Goal: Information Seeking & Learning: Learn about a topic

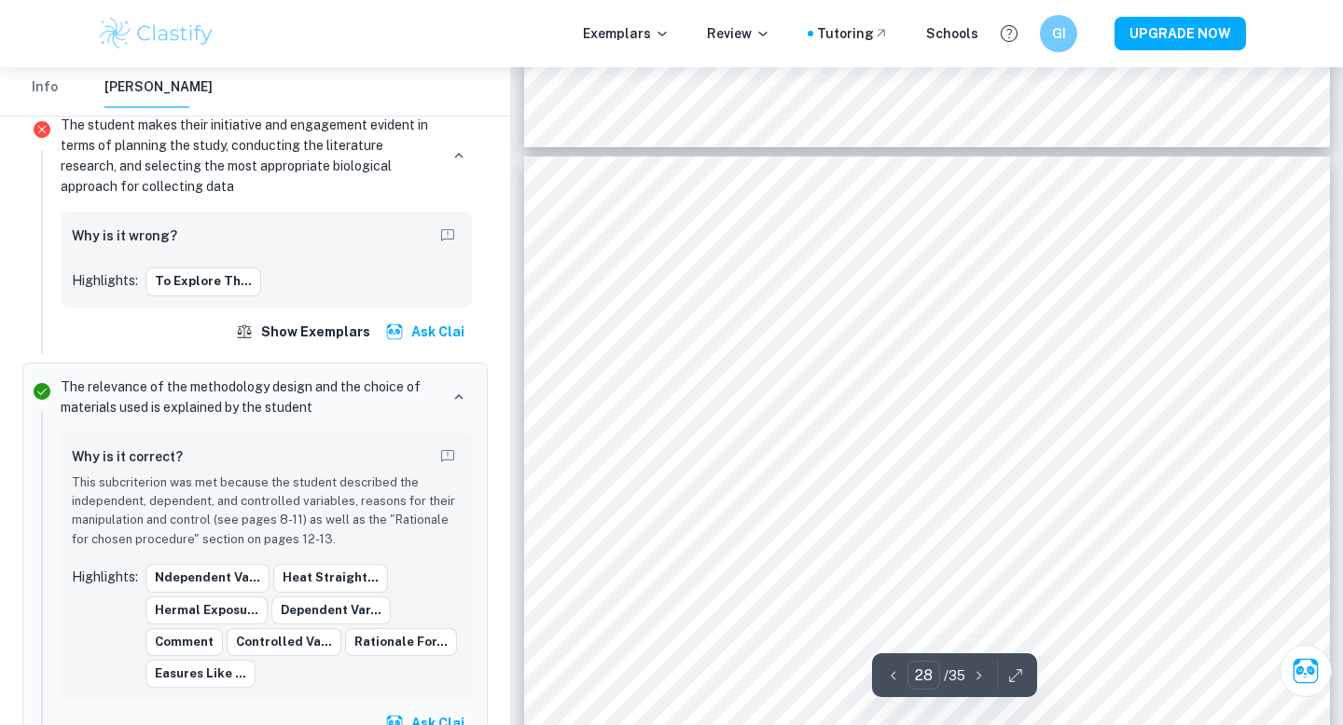
scroll to position [29108, 0]
click at [650, 273] on div at bounding box center [666, 273] width 97 height 38
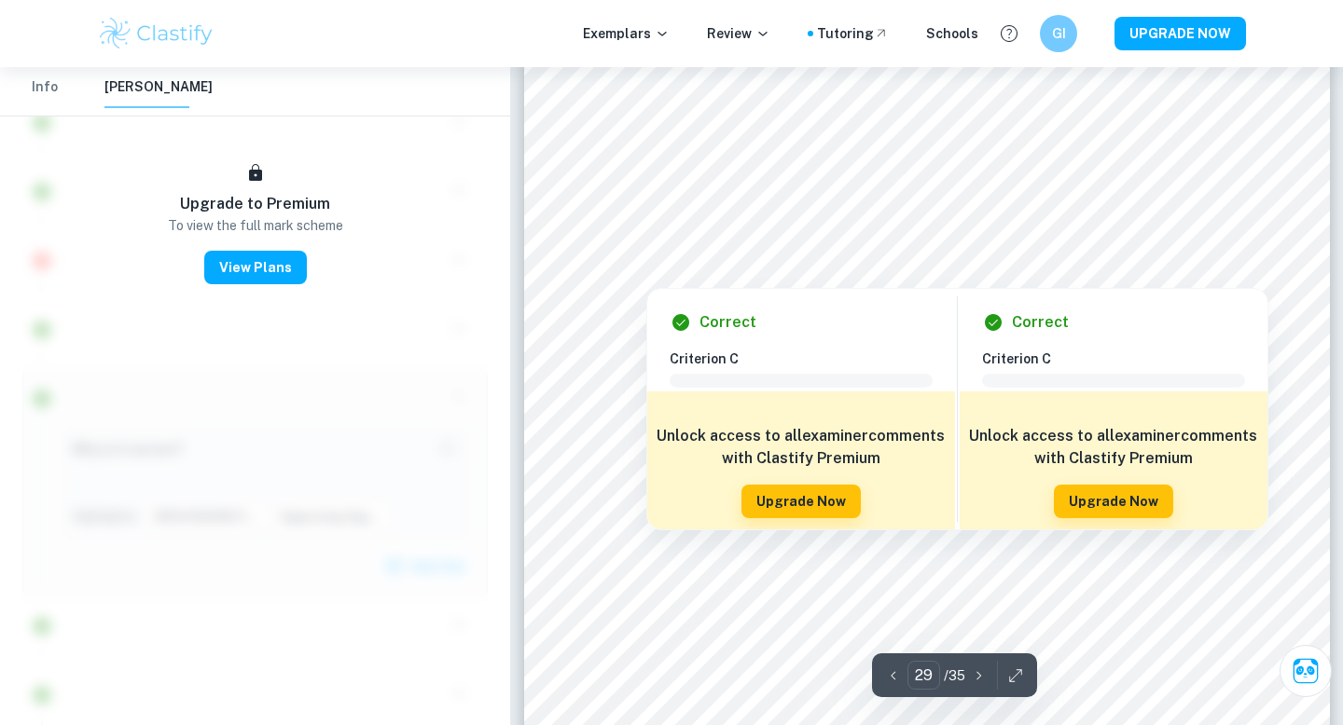
scroll to position [30483, 0]
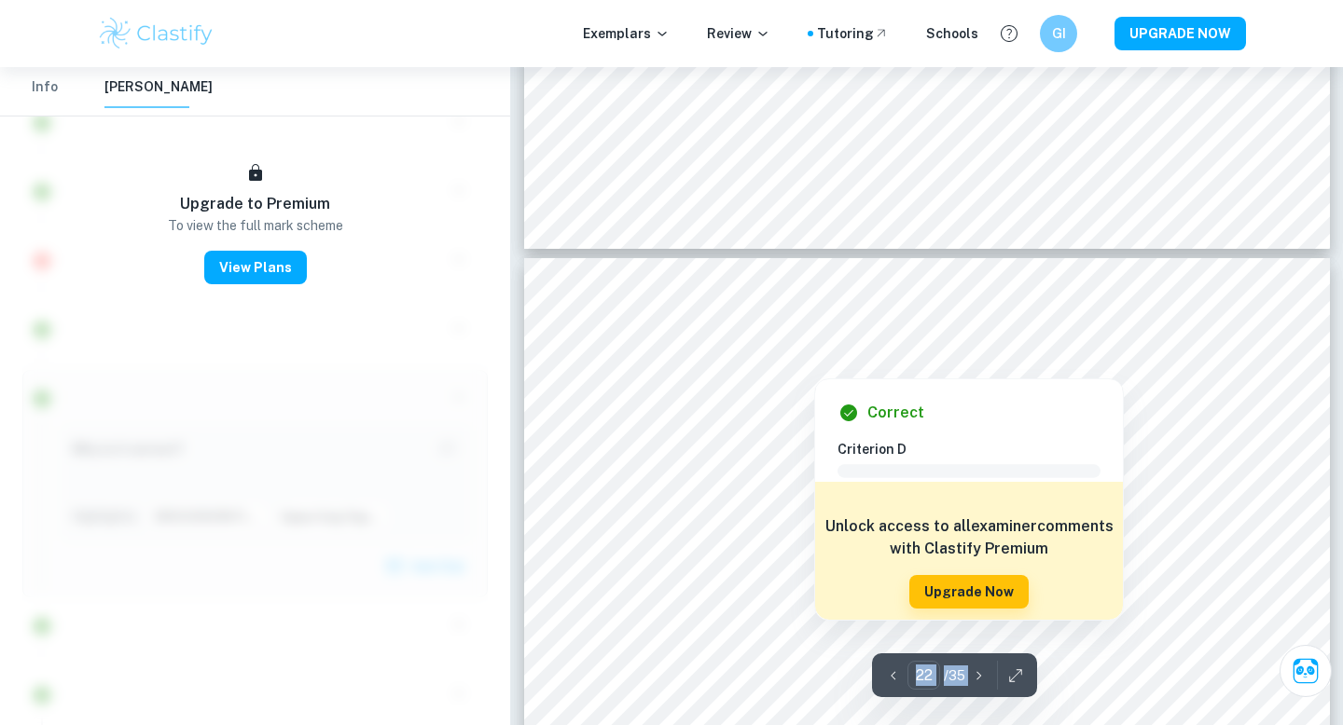
scroll to position [22921, 0]
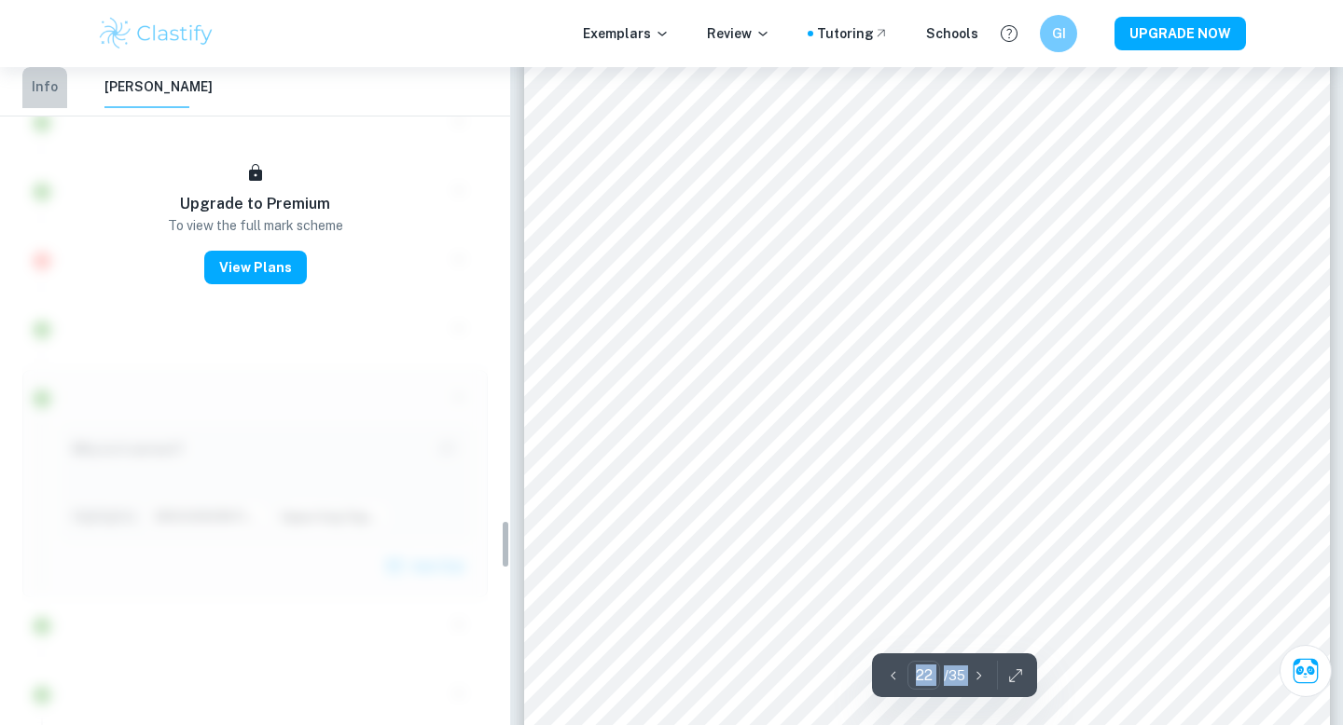
click at [57, 90] on button "Info" at bounding box center [44, 87] width 45 height 41
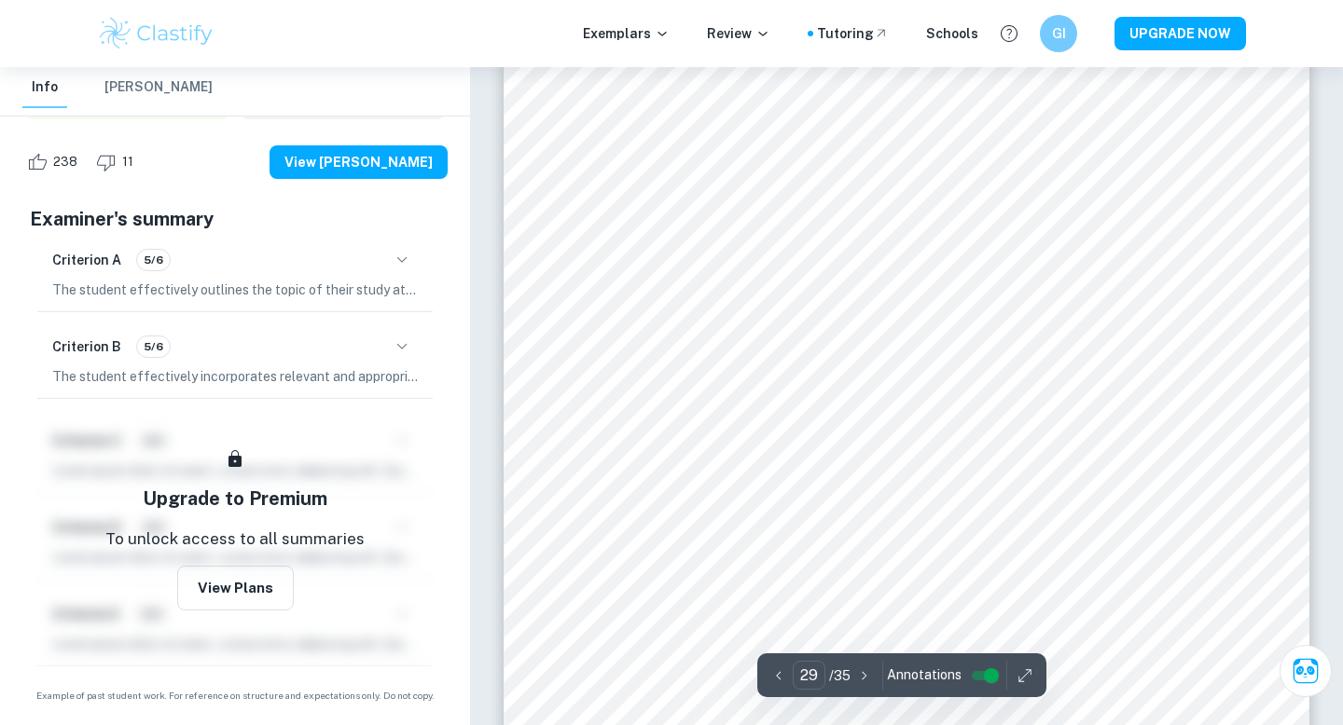
scroll to position [29911, 0]
type input "1"
click at [141, 91] on button "[PERSON_NAME]" at bounding box center [158, 87] width 108 height 41
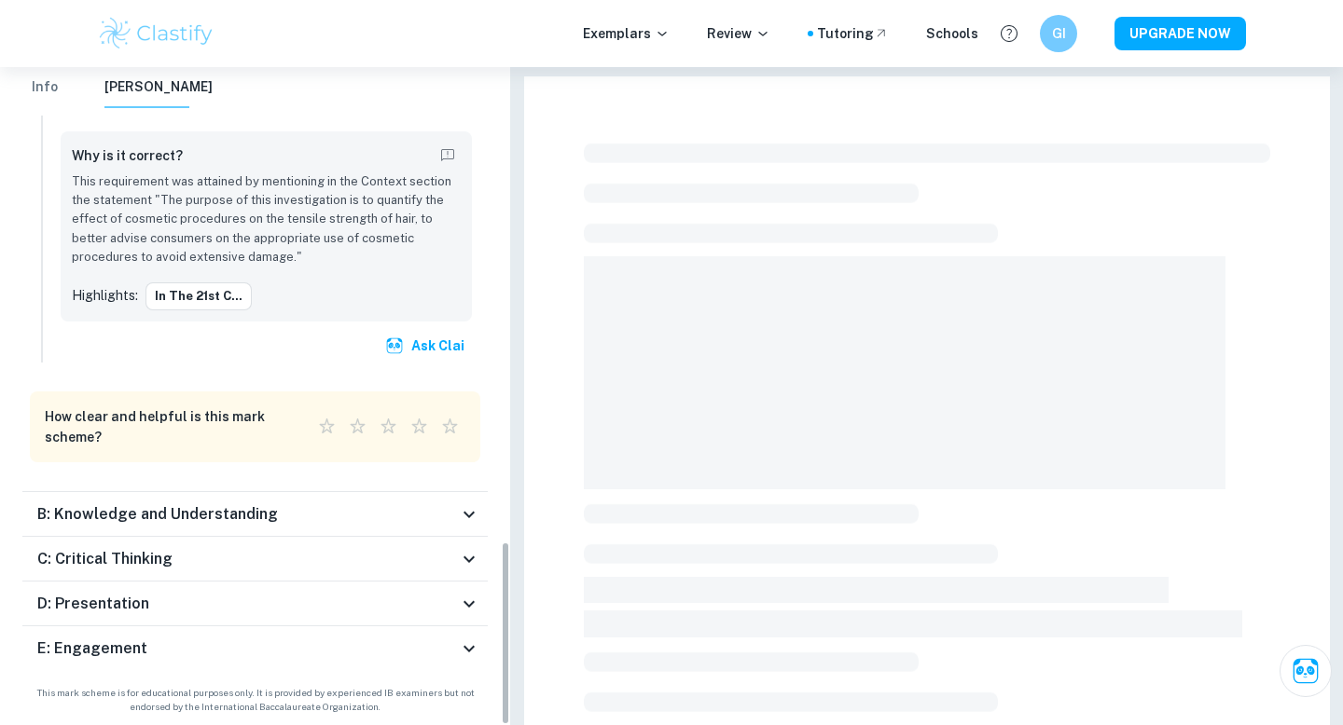
scroll to position [4982, 0]
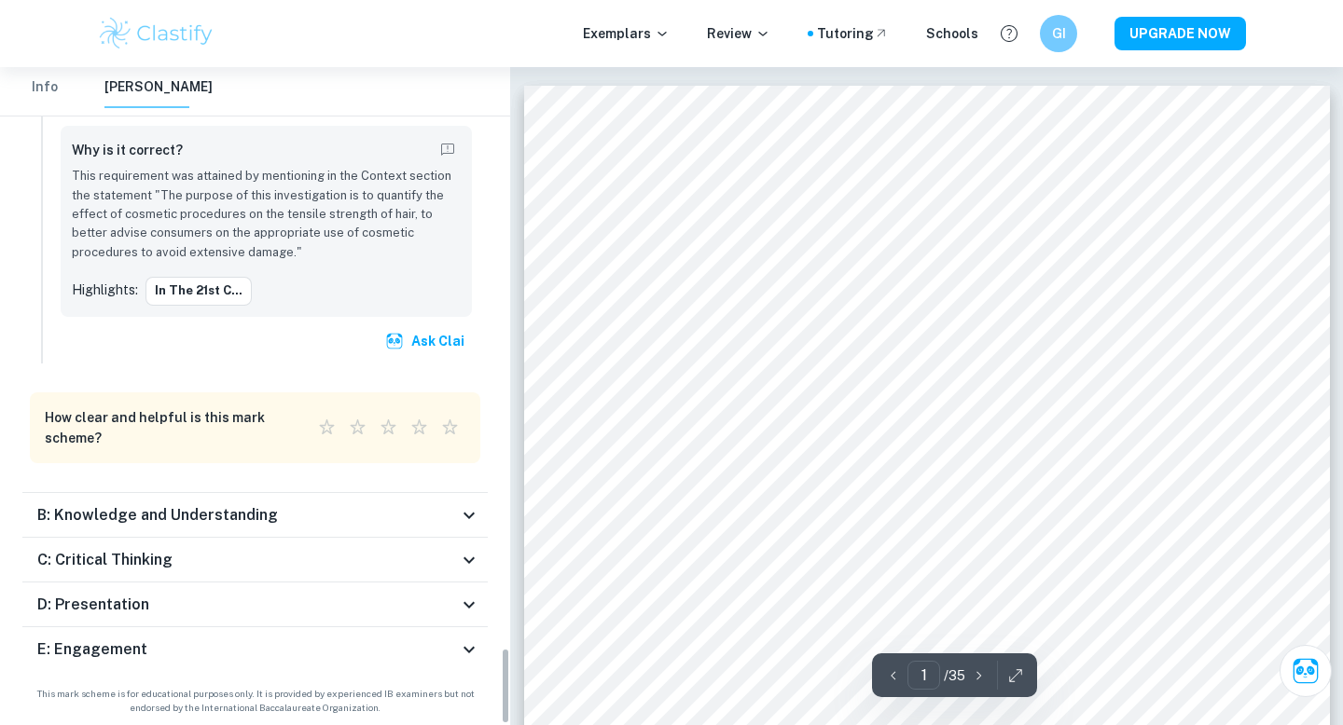
click at [52, 91] on button "Info" at bounding box center [44, 87] width 45 height 41
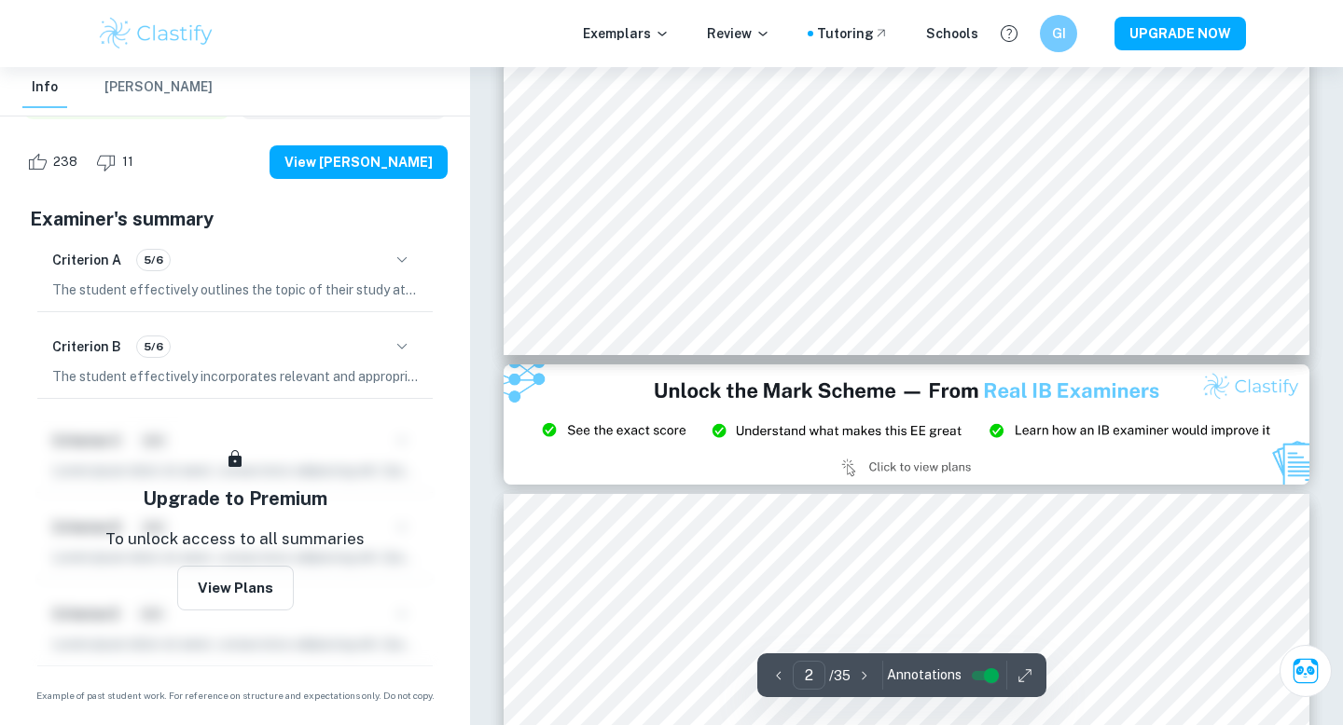
scroll to position [403, 0]
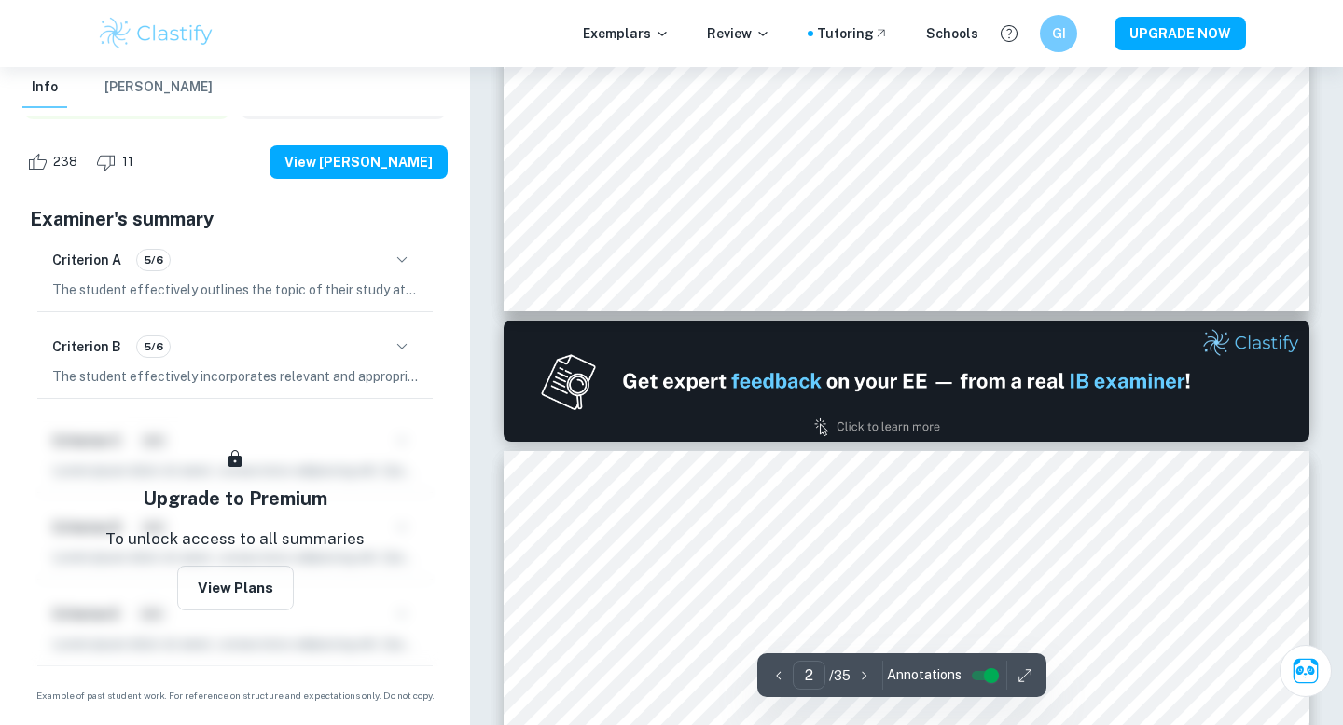
type input "1"
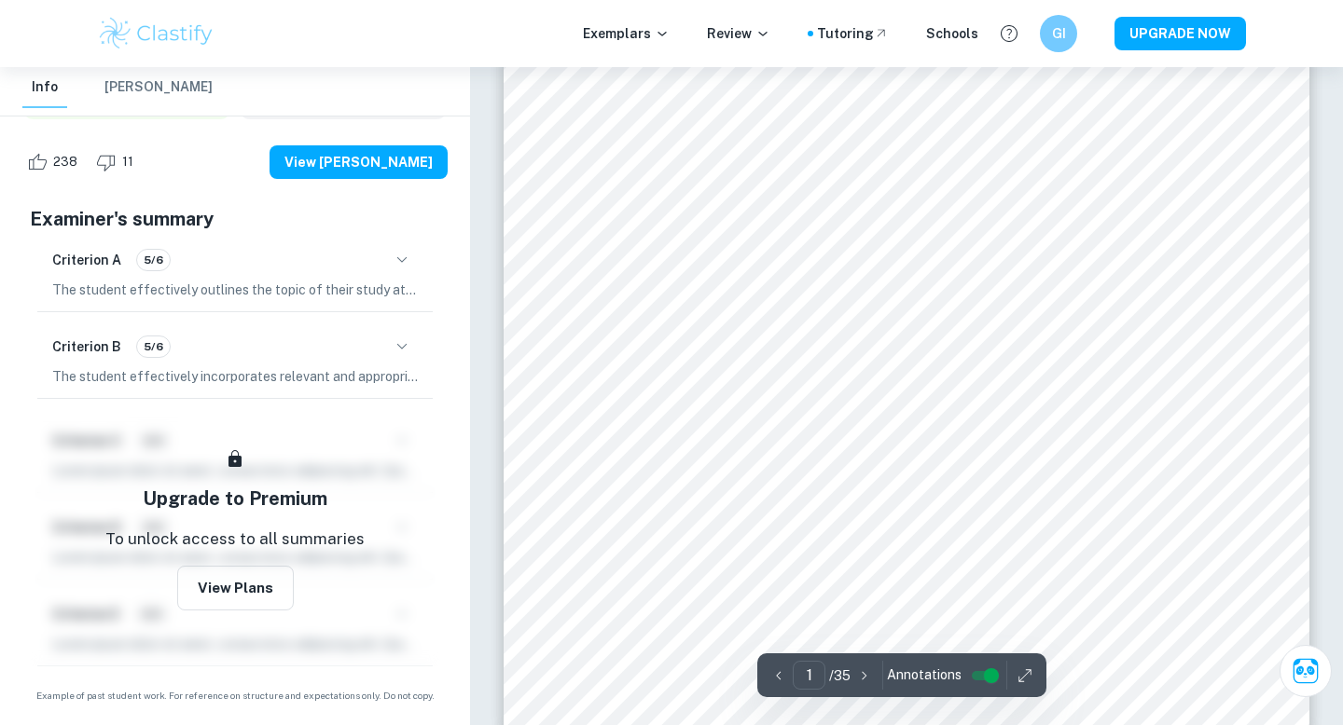
scroll to position [0, 0]
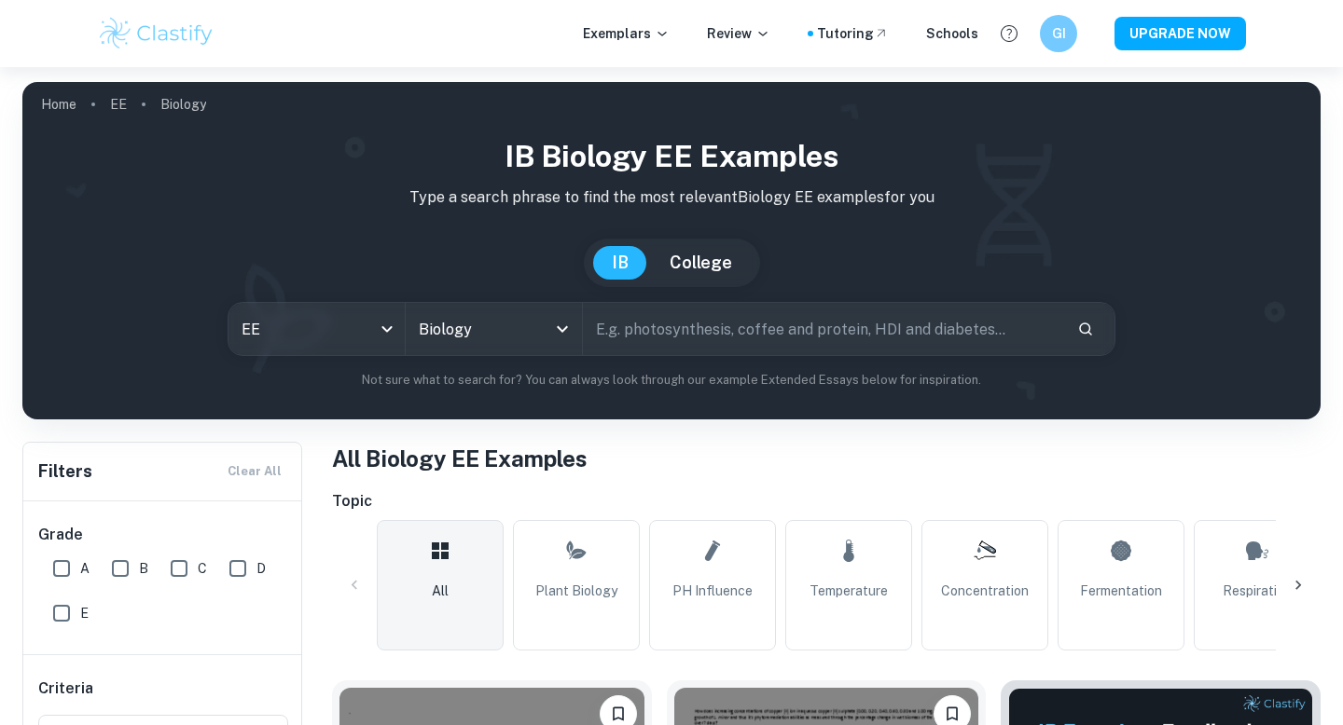
click at [710, 313] on input "text" at bounding box center [822, 329] width 479 height 52
type input "yeast fermentation"
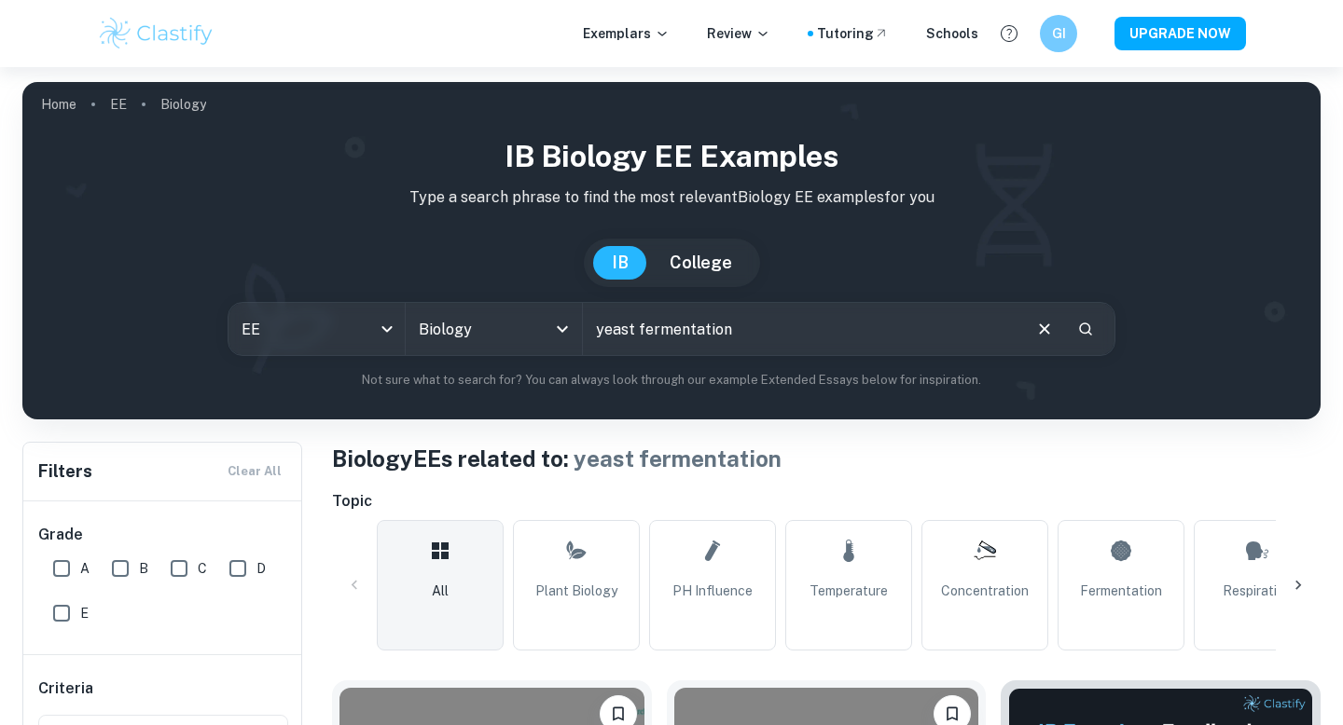
scroll to position [296, 0]
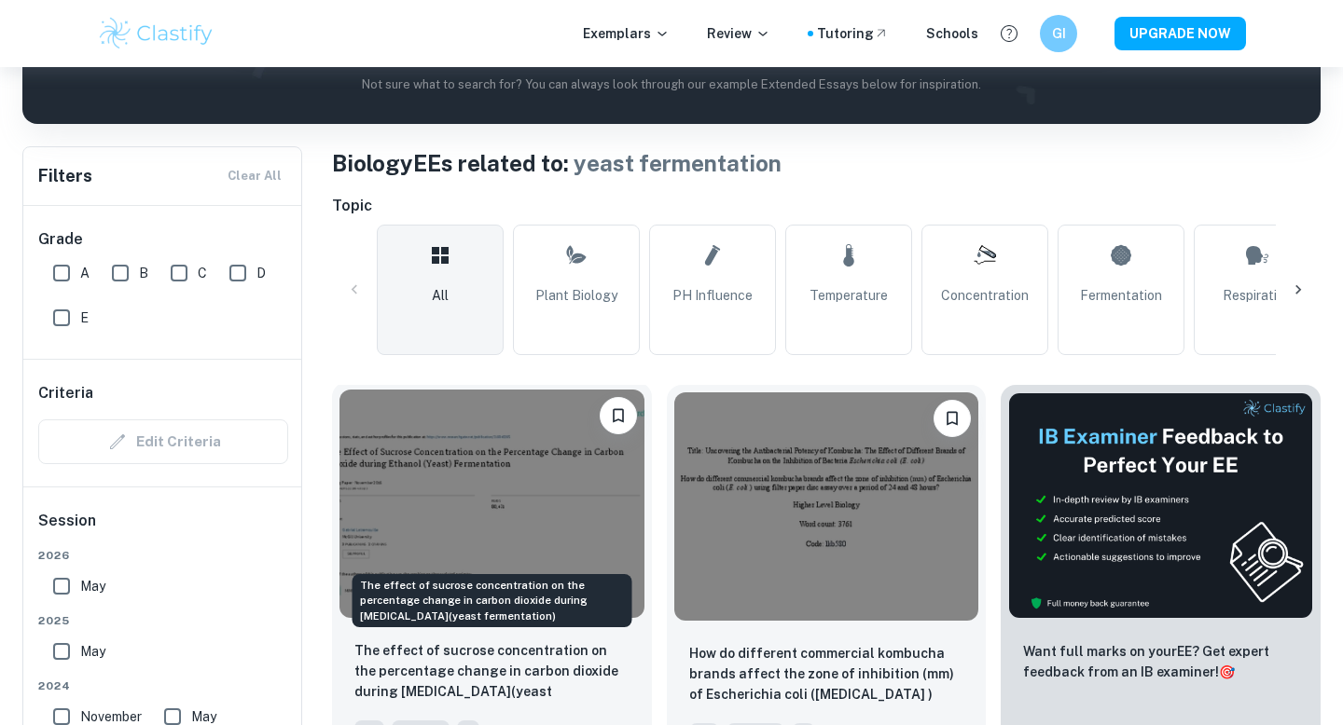
click at [476, 656] on p "The effect of sucrose concentration on the percentage change in carbon dioxide …" at bounding box center [491, 672] width 275 height 63
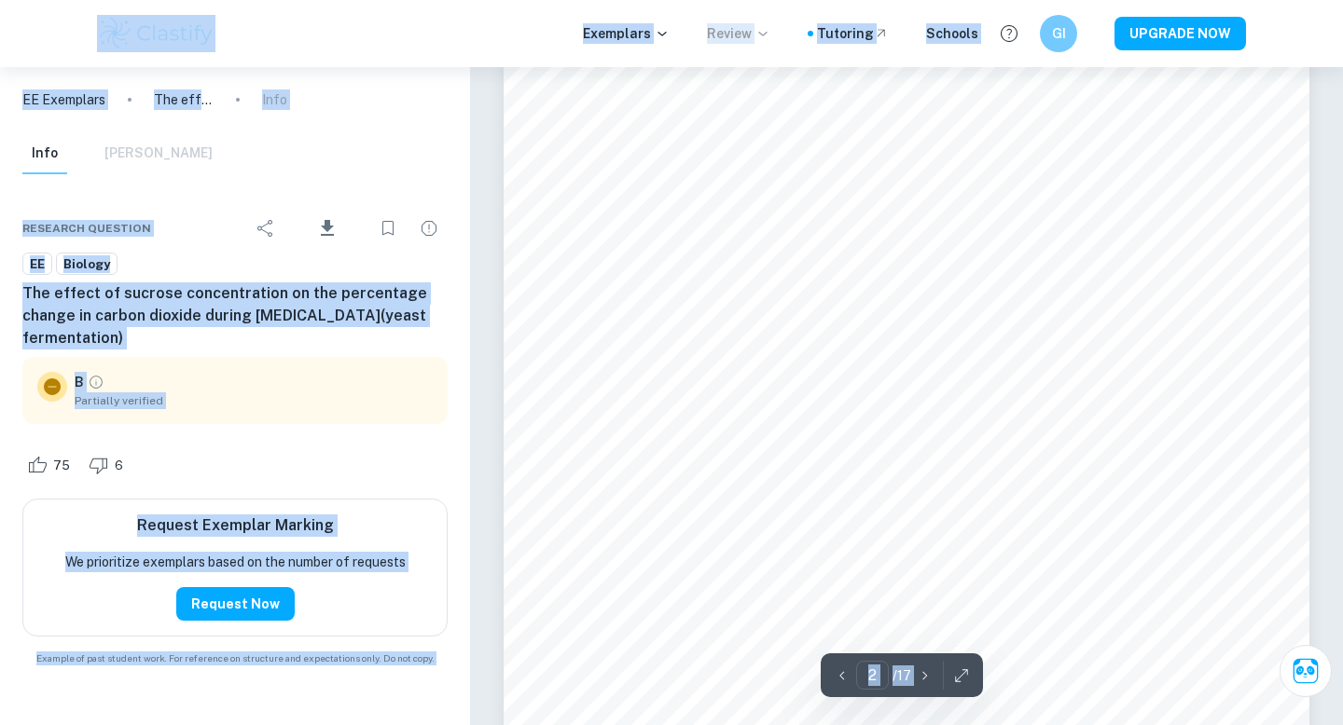
scroll to position [645, 0]
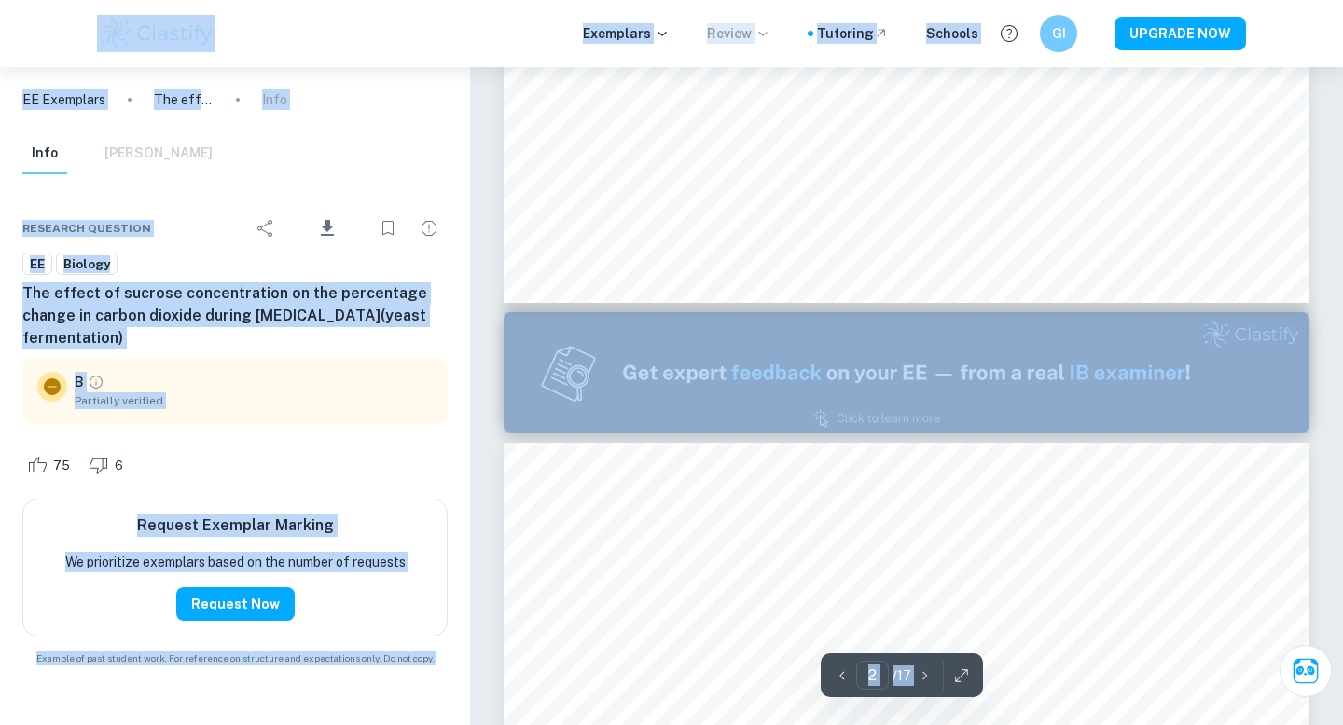
type input "1"
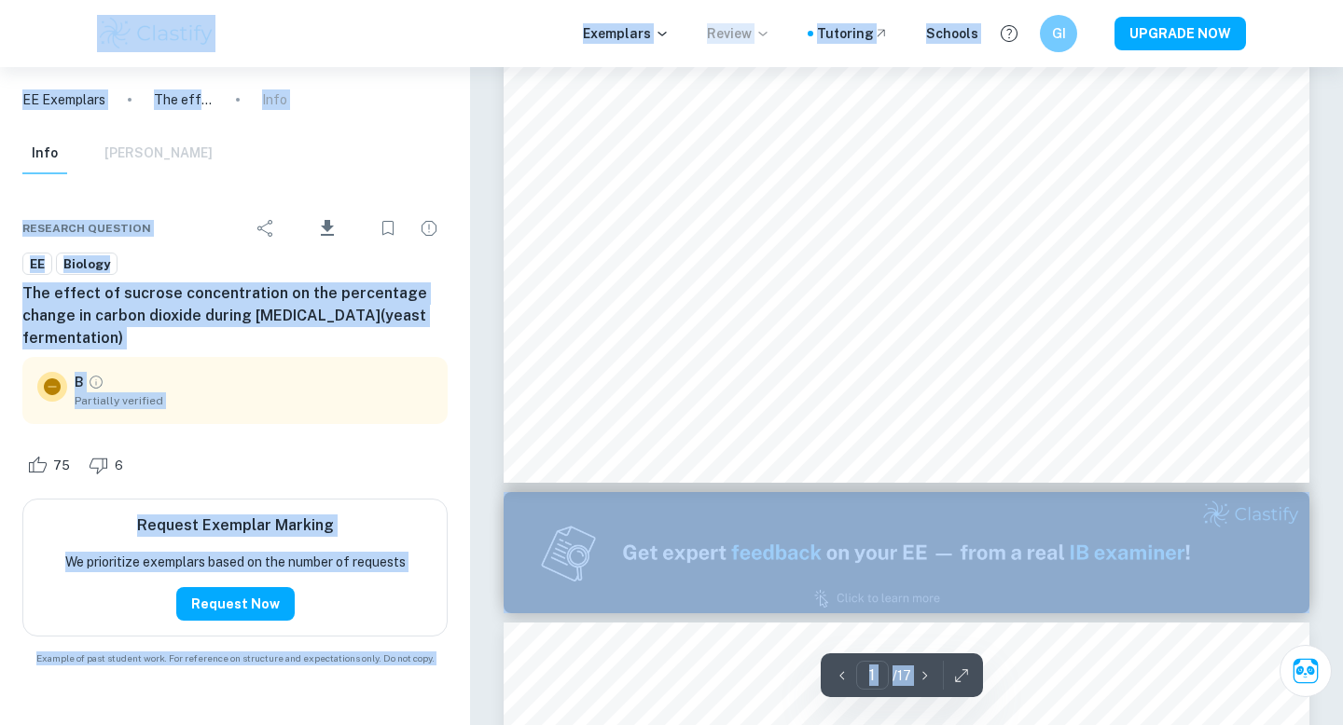
scroll to position [0, 0]
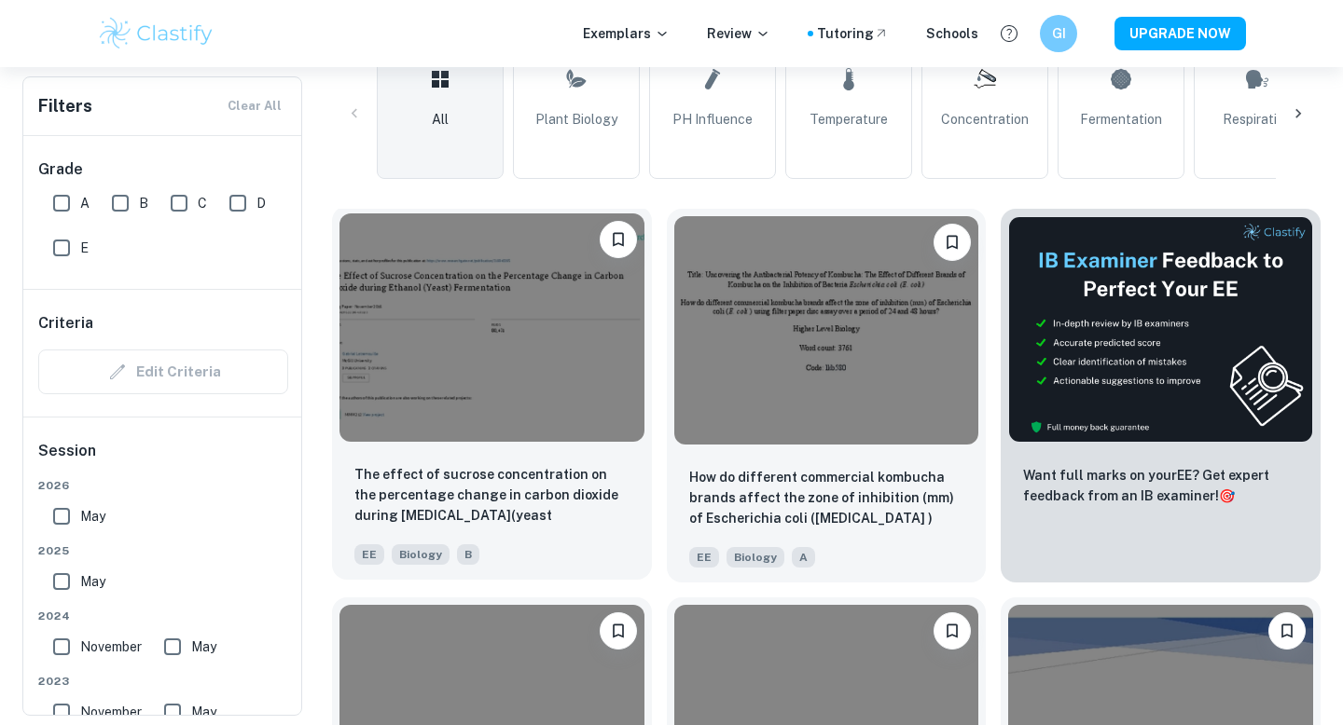
scroll to position [471, 0]
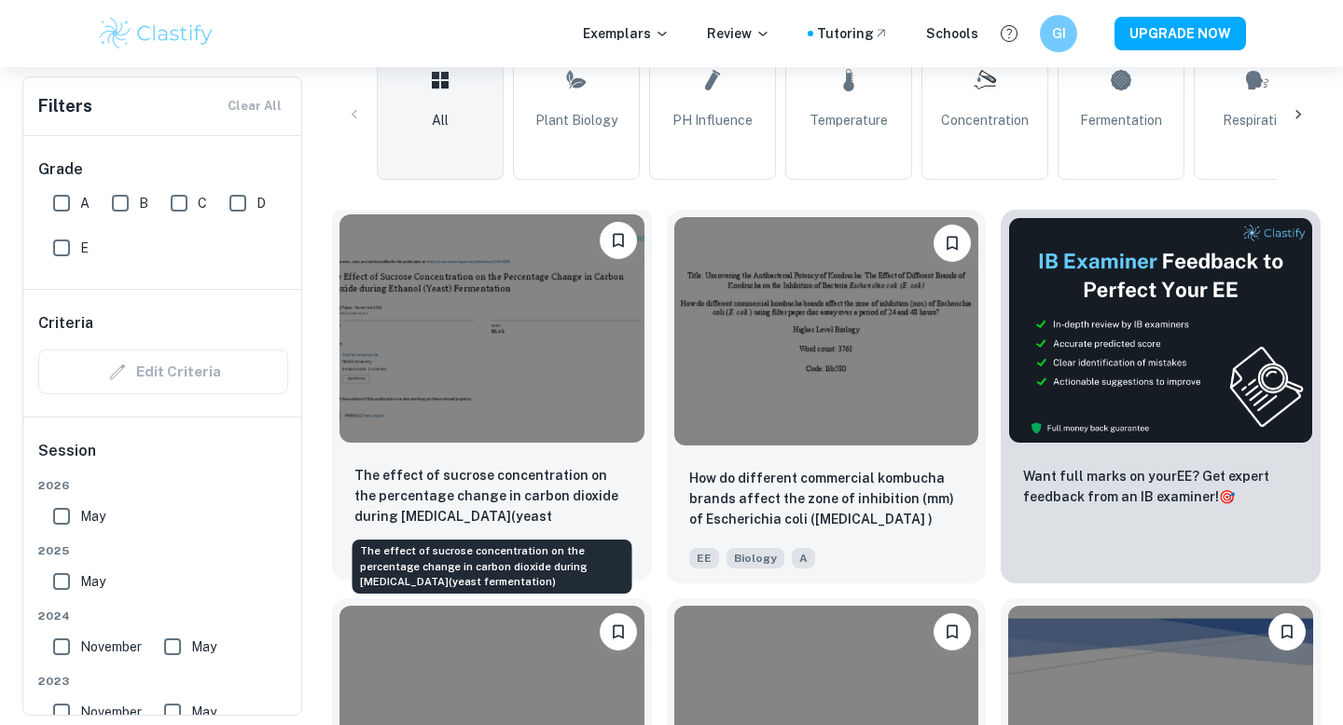
click at [603, 505] on p "The effect of sucrose concentration on the percentage change in carbon dioxide …" at bounding box center [491, 496] width 275 height 63
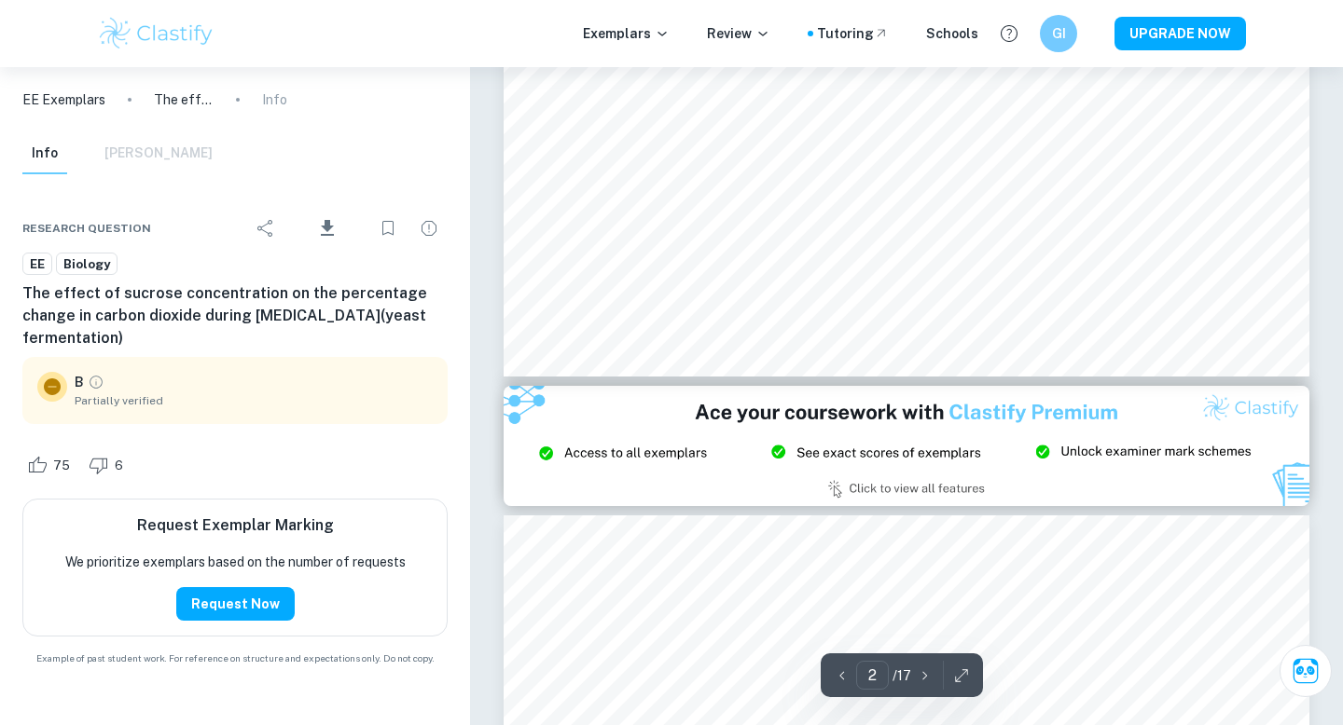
type input "3"
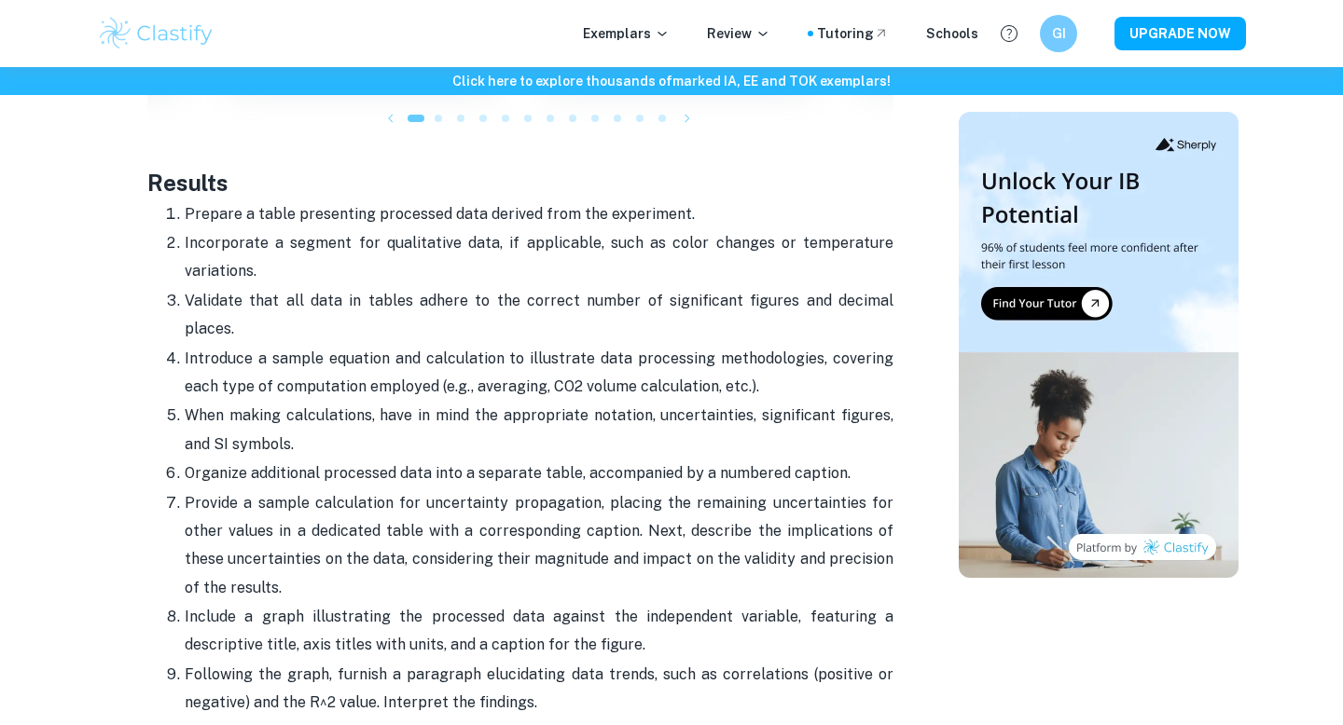
scroll to position [3482, 0]
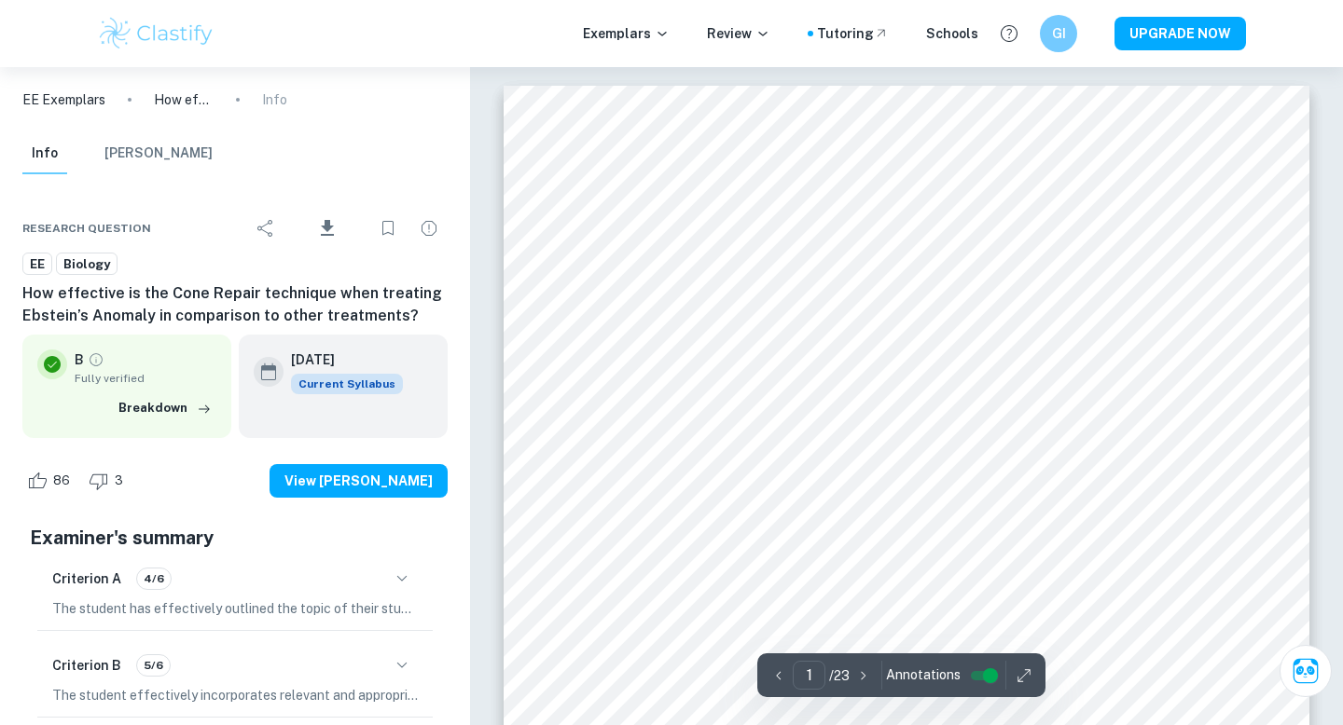
scroll to position [317, 0]
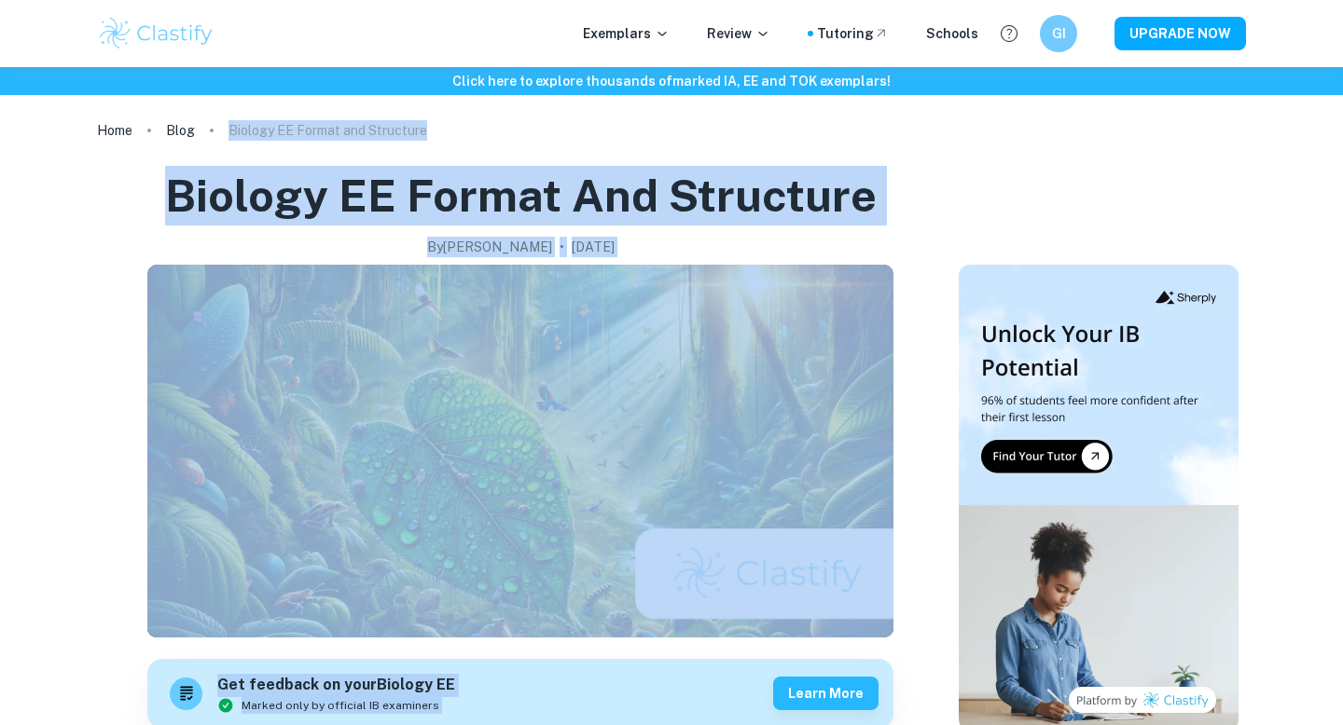
drag, startPoint x: 613, startPoint y: 352, endPoint x: 845, endPoint y: -84, distance: 493.5
click at [845, 0] on html "We value your privacy We use cookies to enhance your browsing experience, serve…" at bounding box center [671, 362] width 1343 height 725
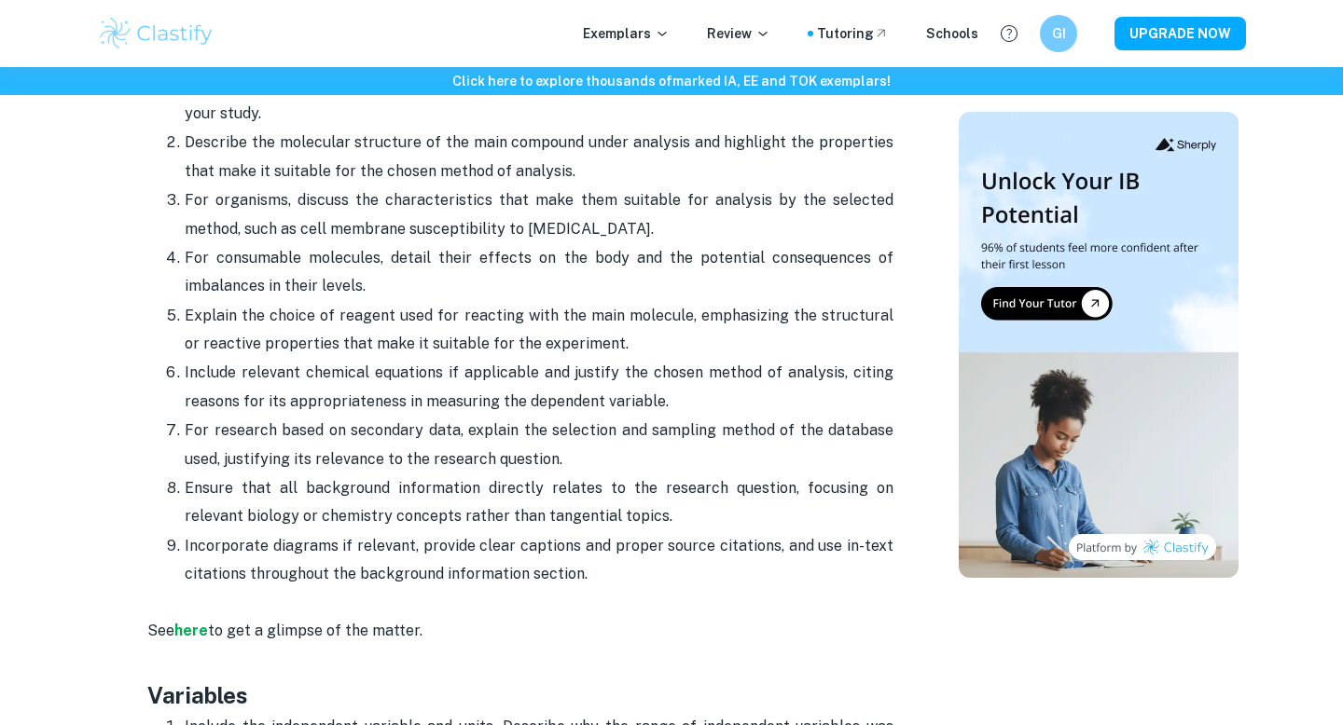
scroll to position [1801, 0]
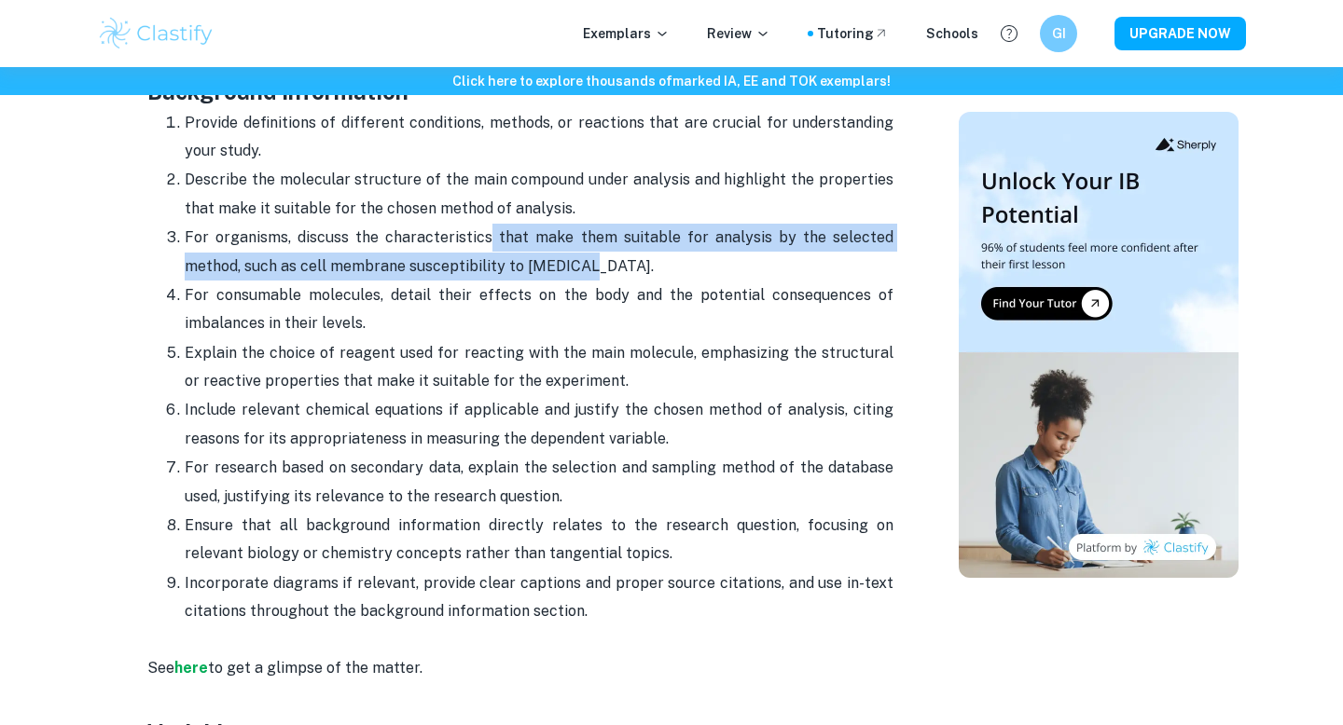
drag, startPoint x: 608, startPoint y: 275, endPoint x: 487, endPoint y: 237, distance: 127.1
click at [487, 237] on p "For organisms, discuss the characteristics that make them suitable for analysis…" at bounding box center [539, 252] width 709 height 57
